Goal: Transaction & Acquisition: Book appointment/travel/reservation

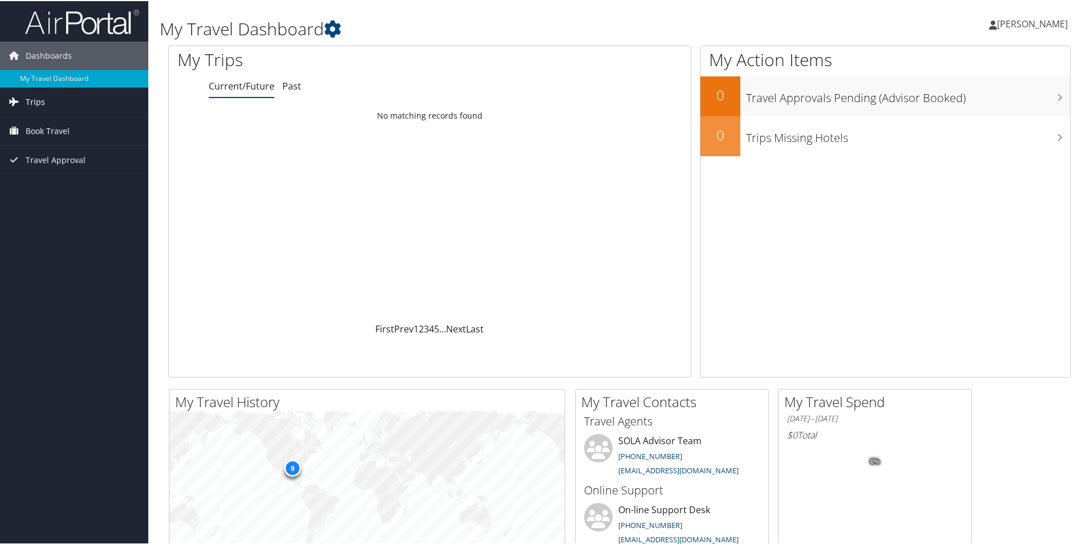
click at [31, 103] on span "Trips" at bounding box center [35, 101] width 19 height 29
click at [39, 185] on span "Book Travel" at bounding box center [48, 181] width 44 height 29
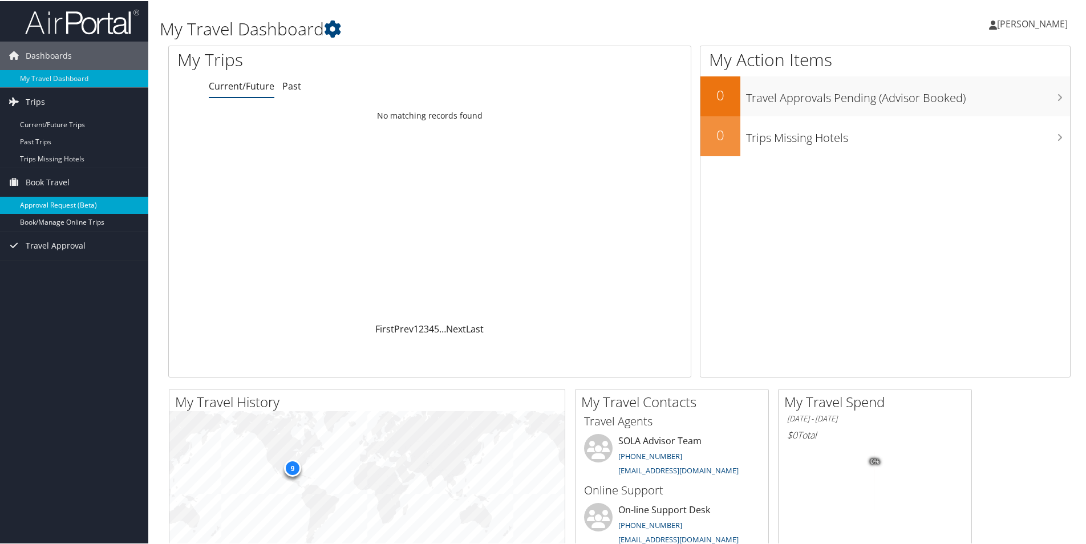
click at [51, 208] on link "Approval Request (Beta)" at bounding box center [74, 204] width 148 height 17
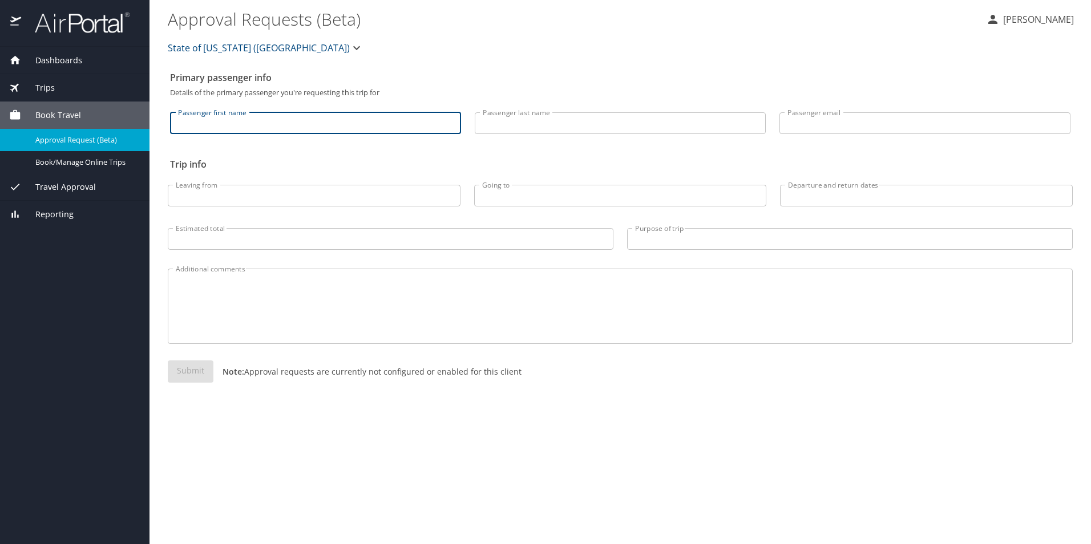
click at [337, 115] on input "Passenger first name" at bounding box center [315, 123] width 291 height 22
type input "Schuyler"
type input "Bernard"
type input "schuylertbernard@yahoo.com"
click at [358, 193] on input "Leaving from" at bounding box center [314, 196] width 293 height 22
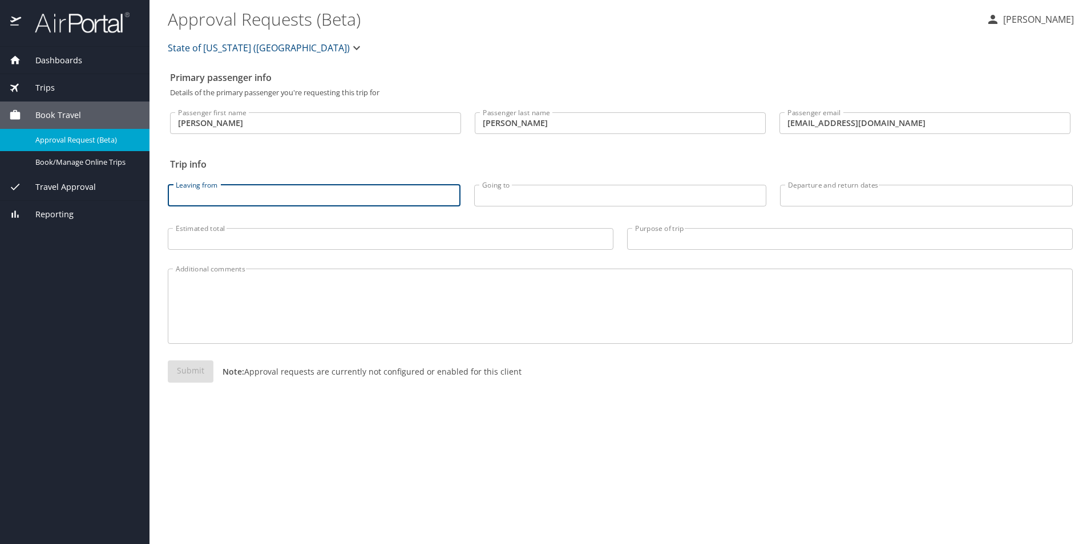
click at [454, 196] on input "Leaving from" at bounding box center [314, 196] width 293 height 22
click at [293, 197] on input "Leaving from" at bounding box center [314, 196] width 293 height 22
type input "Lafayette, LA"
click at [528, 195] on input "Going to" at bounding box center [620, 196] width 293 height 22
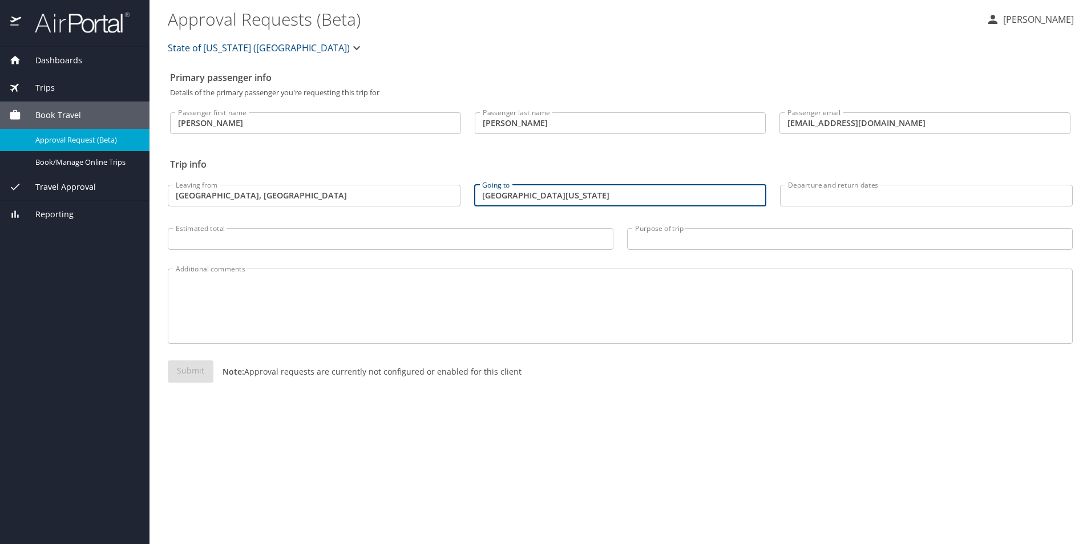
type input "Salt Lake City Utah"
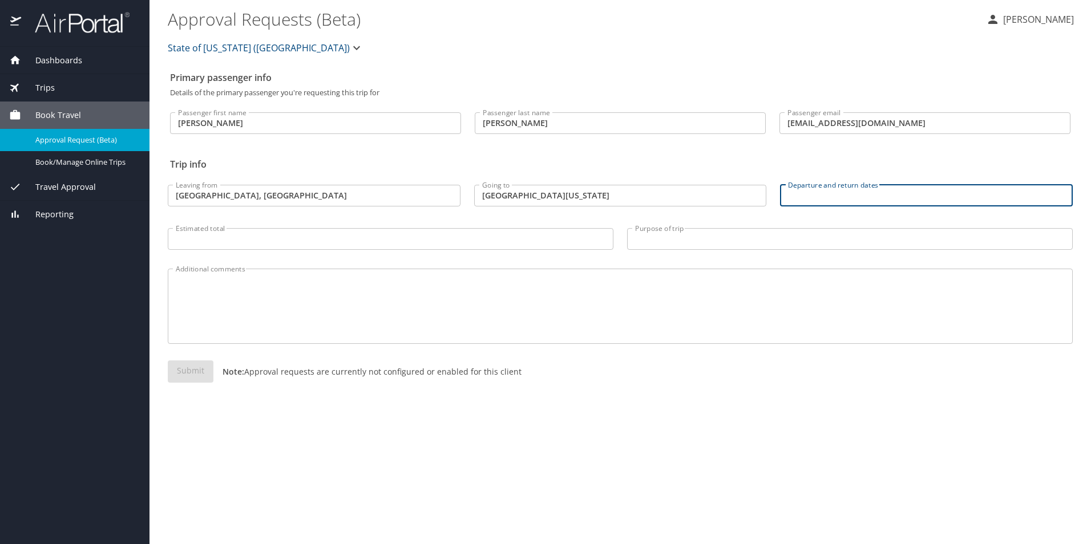
click at [831, 188] on input "Departure and return dates" at bounding box center [926, 196] width 293 height 22
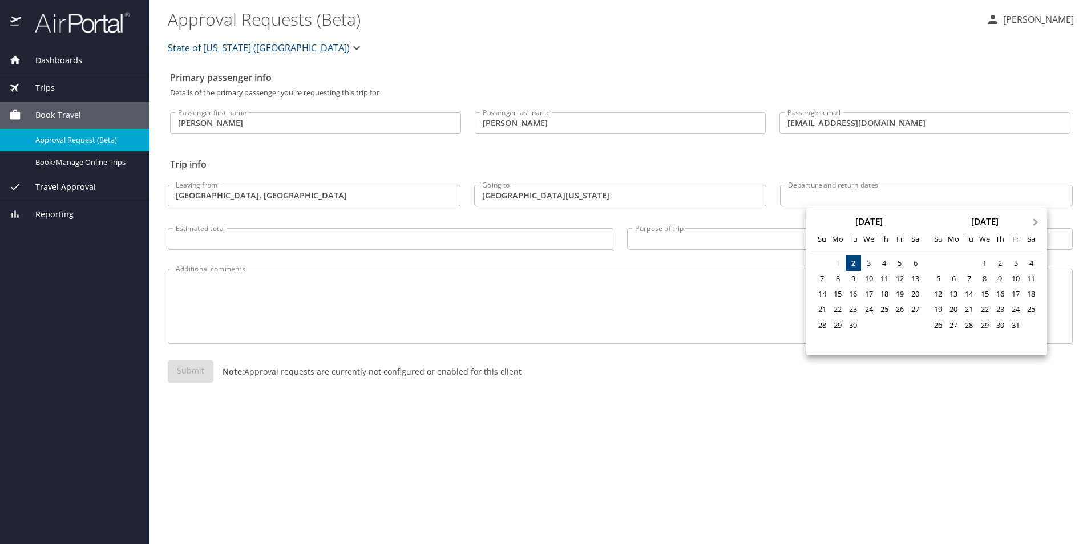
click at [1035, 221] on span "Next Month" at bounding box center [1035, 222] width 0 height 13
click at [972, 278] on div "4" at bounding box center [968, 278] width 15 height 15
click at [708, 302] on div at bounding box center [545, 272] width 1091 height 544
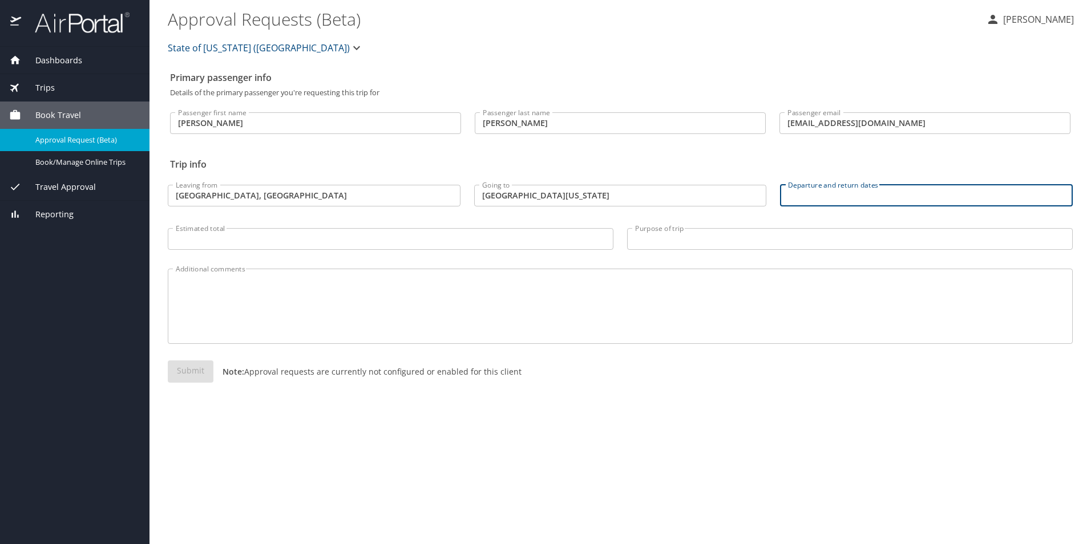
click at [835, 197] on input "Departure and return dates" at bounding box center [926, 196] width 293 height 22
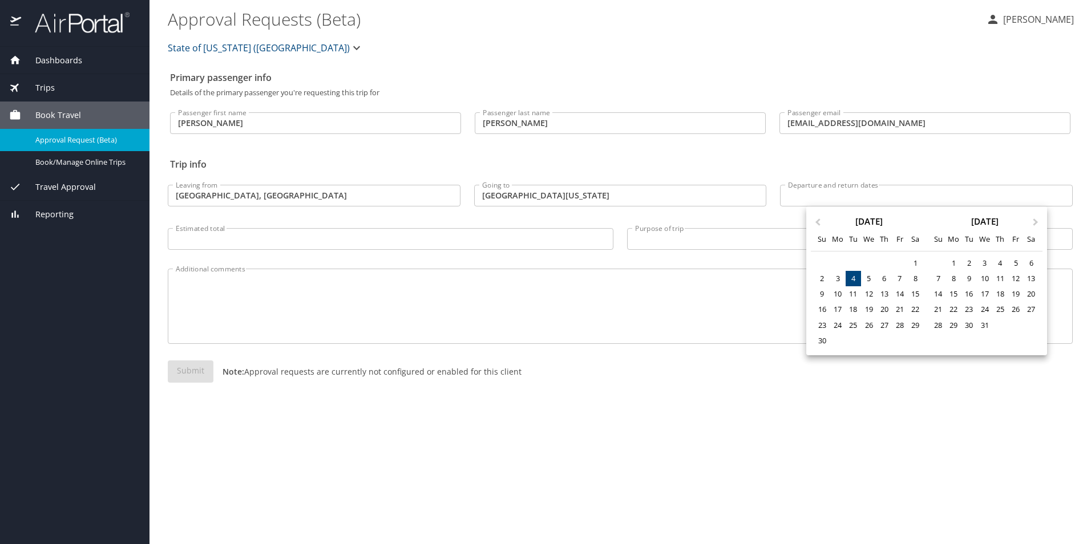
click at [850, 278] on div "4" at bounding box center [852, 278] width 15 height 15
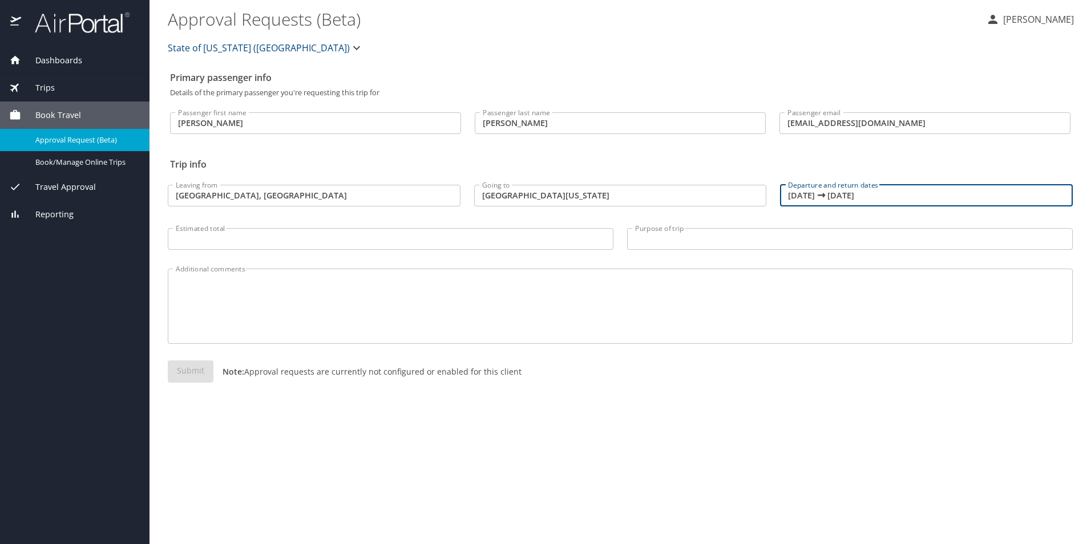
click at [871, 199] on input "11/04/2025 🠦 11/04/2025" at bounding box center [926, 196] width 293 height 22
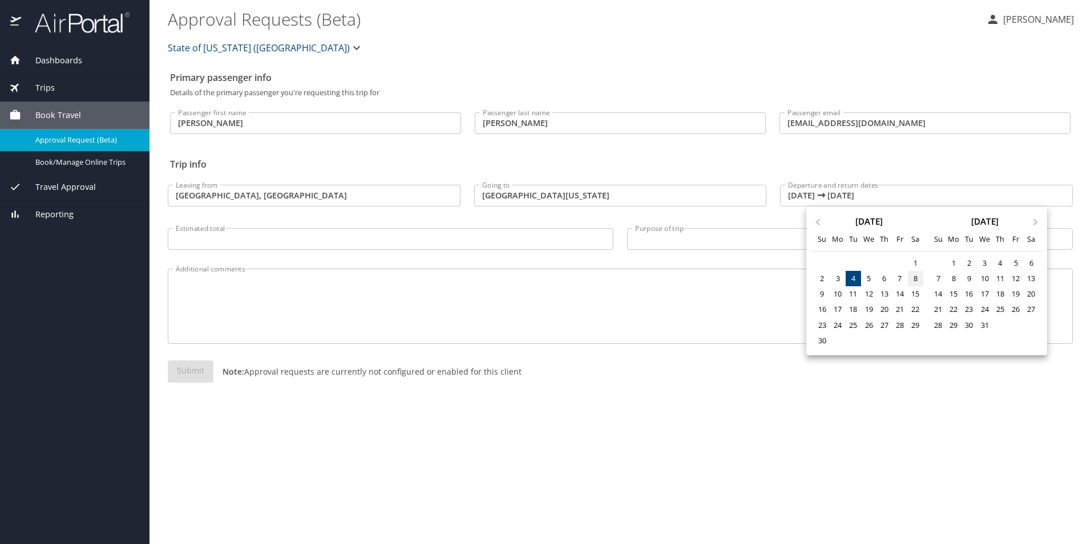
click at [911, 279] on div "8" at bounding box center [915, 278] width 15 height 15
click at [912, 278] on div "8" at bounding box center [915, 278] width 15 height 15
type input "11/08/2025 🠦 11/08/2025"
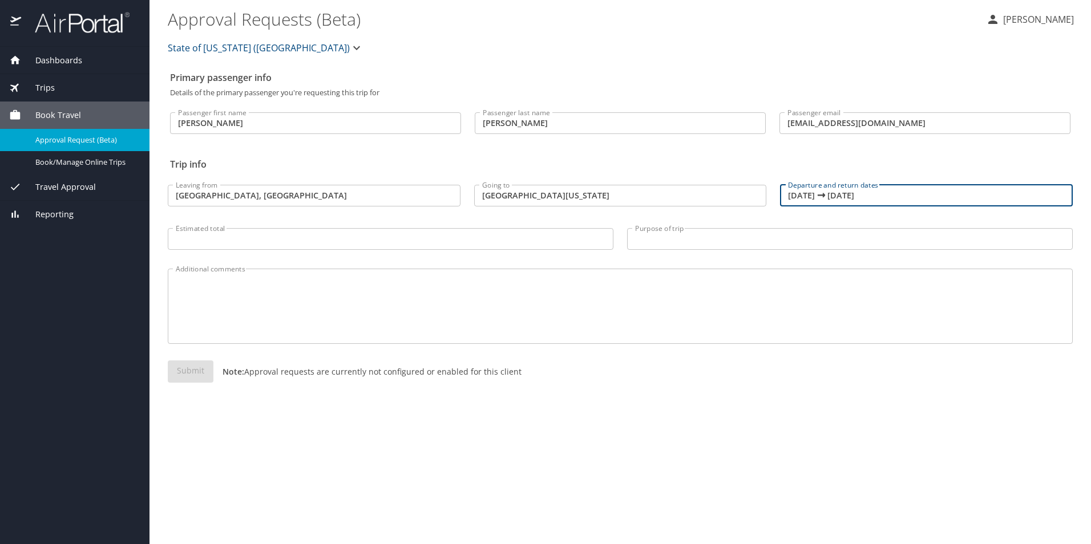
click at [246, 235] on input "Estimated total" at bounding box center [390, 239] width 445 height 22
click at [57, 119] on span "Book Travel" at bounding box center [51, 115] width 60 height 13
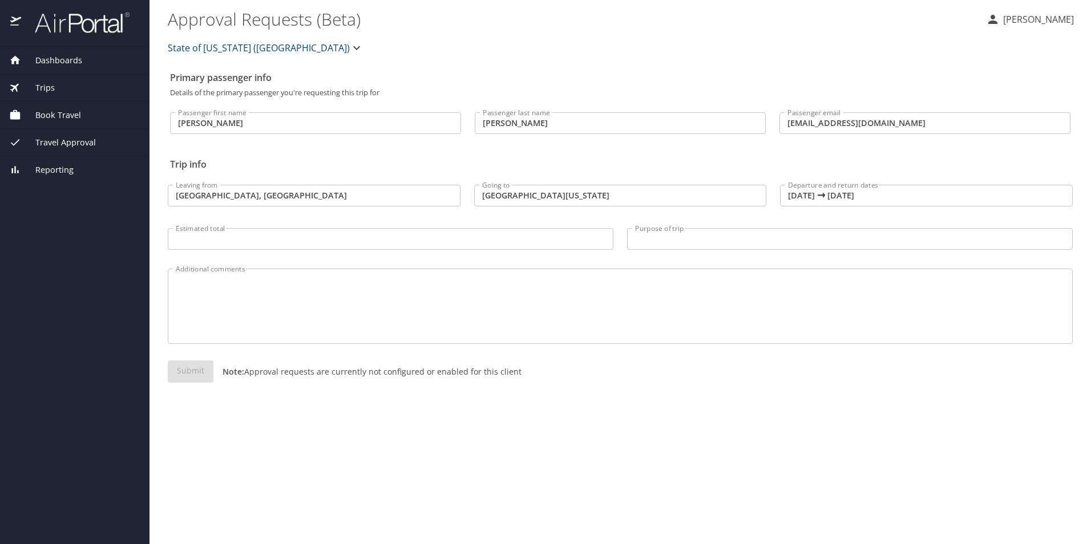
click at [26, 110] on span "Book Travel" at bounding box center [51, 115] width 60 height 13
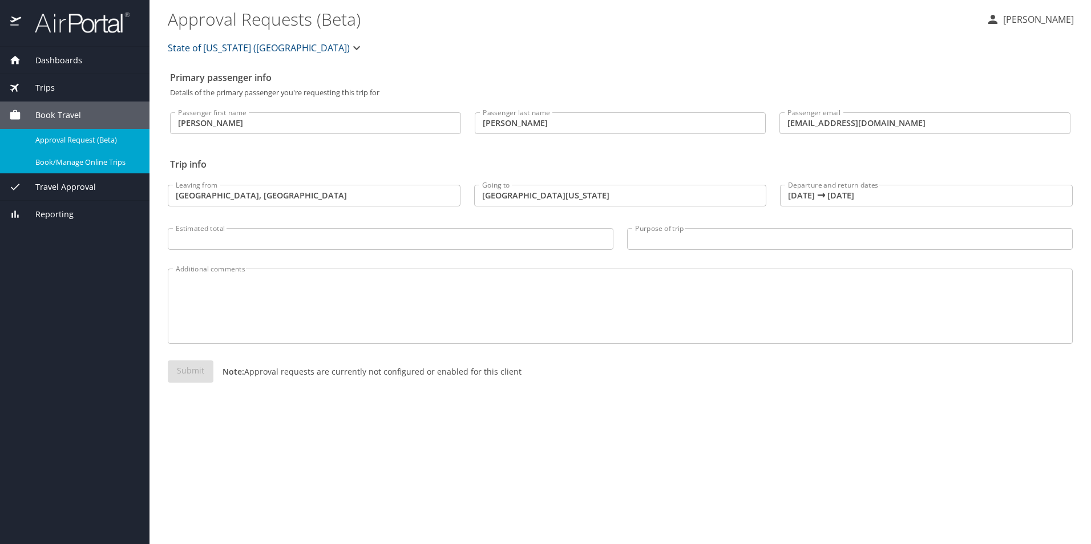
click at [60, 165] on span "Book/Manage Online Trips" at bounding box center [85, 162] width 100 height 11
click at [72, 140] on span "Approval Request (Beta)" at bounding box center [85, 140] width 100 height 11
click at [57, 111] on span "Book Travel" at bounding box center [51, 115] width 60 height 13
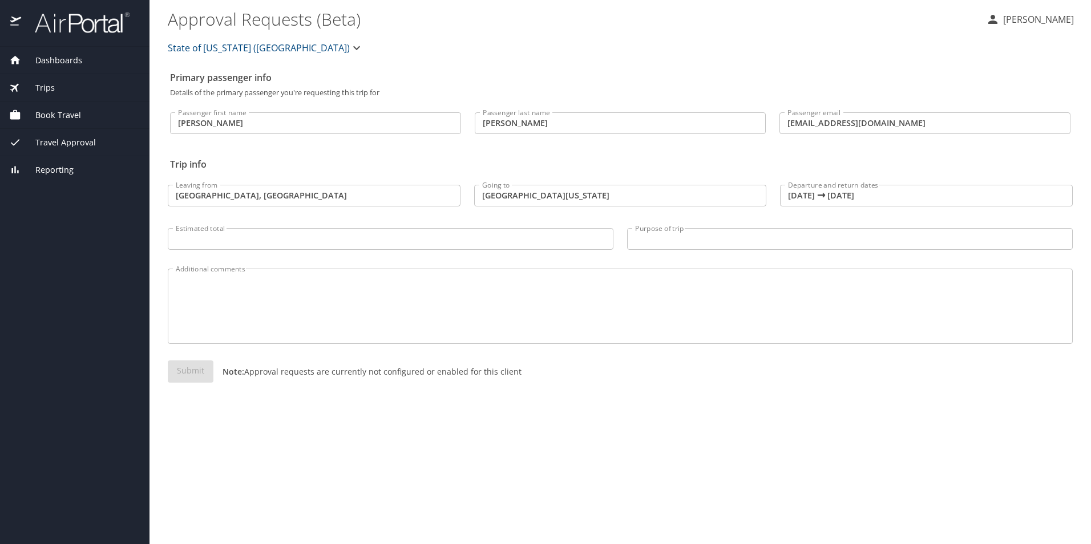
click at [56, 120] on span "Book Travel" at bounding box center [51, 115] width 60 height 13
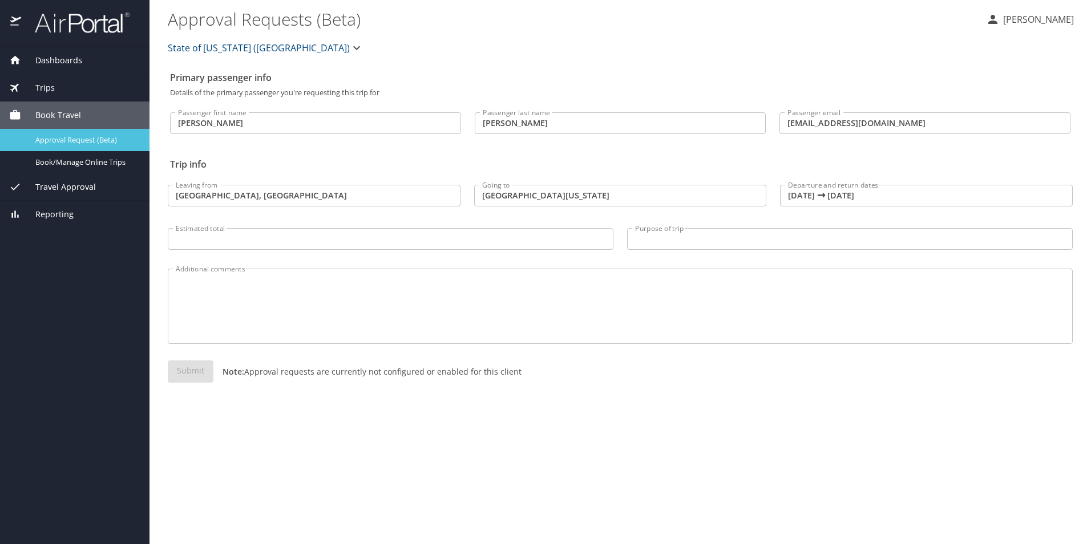
click at [79, 141] on span "Approval Request (Beta)" at bounding box center [85, 140] width 100 height 11
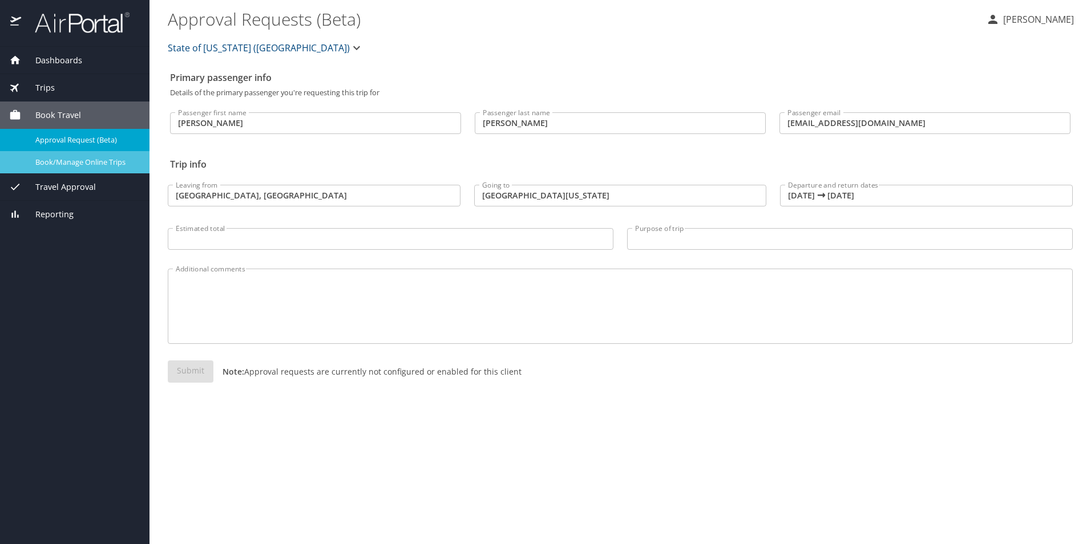
click at [63, 158] on span "Book/Manage Online Trips" at bounding box center [85, 162] width 100 height 11
